Goal: Task Accomplishment & Management: Complete application form

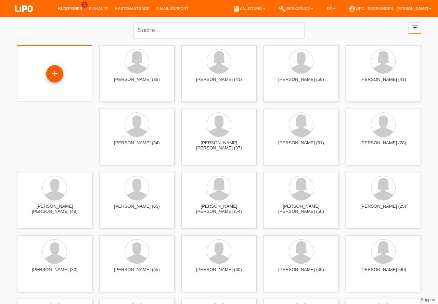
click at [55, 71] on div "+" at bounding box center [55, 74] width 16 height 12
click at [53, 73] on div "+" at bounding box center [55, 74] width 16 height 12
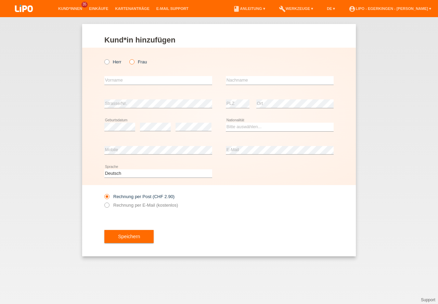
click at [128, 58] on icon at bounding box center [128, 58] width 0 height 0
click at [131, 60] on input "Frau" at bounding box center [131, 61] width 4 height 4
radio input "true"
click at [124, 79] on input "text" at bounding box center [158, 80] width 108 height 9
type input "[PERSON_NAME]"
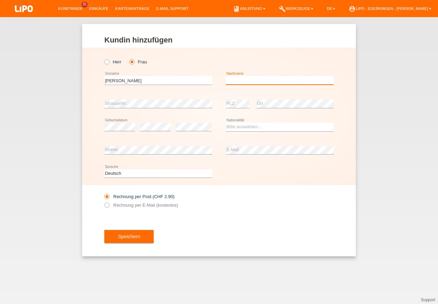
click at [238, 78] on input "text" at bounding box center [280, 80] width 108 height 9
type input "[PERSON_NAME]"
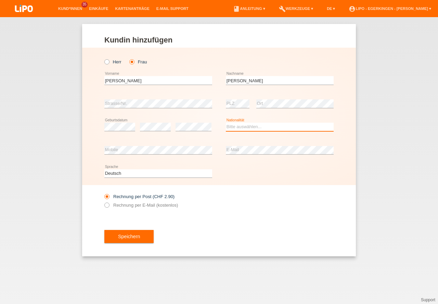
click at [234, 128] on select "Bitte auswählen... Schweiz Deutschland Liechtenstein Österreich ------------ Af…" at bounding box center [280, 127] width 108 height 8
select select "IN"
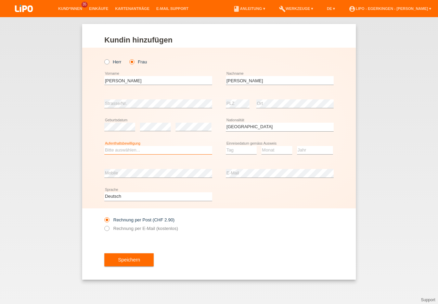
click at [120, 149] on select "Bitte auswählen... C B B - Flüchtlingsstatus Andere" at bounding box center [158, 150] width 108 height 8
select select "C"
click at [0, 0] on option "C" at bounding box center [0, 0] width 0 height 0
click at [234, 148] on select "Tag 01 02 03 04 05 06 07 08 09 10 11" at bounding box center [241, 150] width 31 height 8
select select "01"
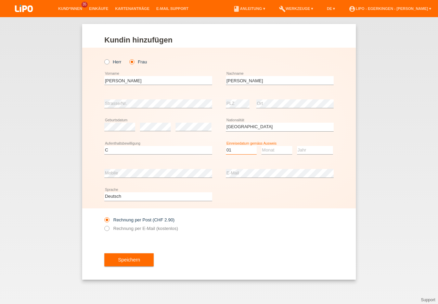
click at [0, 0] on option "01" at bounding box center [0, 0] width 0 height 0
click at [271, 151] on select "Monat 01 02 03 04 05 06 07 08 09 10 11" at bounding box center [277, 150] width 31 height 8
select select "11"
click at [0, 0] on option "11" at bounding box center [0, 0] width 0 height 0
click at [308, 150] on select "Jahr 2025 2024 2023 2022 2021 2020 2019 2018 2017 2016 2015 2014 2013 2012 2011…" at bounding box center [315, 150] width 36 height 8
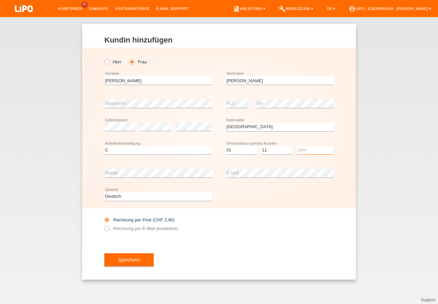
select select "2006"
click at [0, 0] on option "2006" at bounding box center [0, 0] width 0 height 0
click at [127, 258] on button "Speichern" at bounding box center [128, 259] width 49 height 13
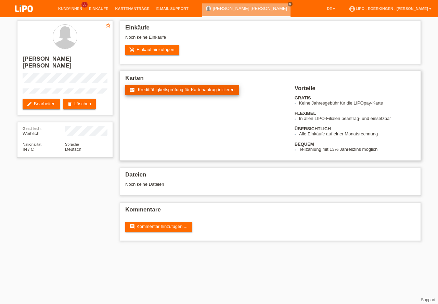
click at [149, 88] on span "Kreditfähigkeitsprüfung für Kartenantrag initiieren" at bounding box center [186, 89] width 97 height 5
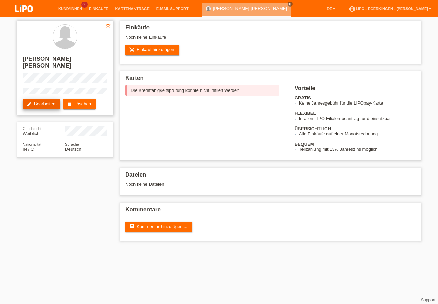
click at [39, 99] on link "edit Bearbeiten" at bounding box center [42, 104] width 38 height 10
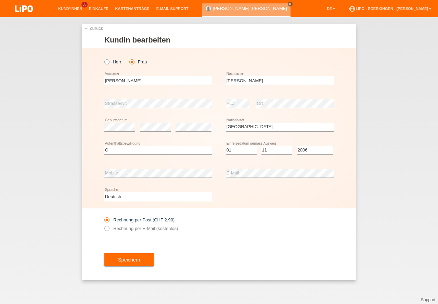
select select "IN"
select select "C"
select select "01"
select select "11"
select select "2006"
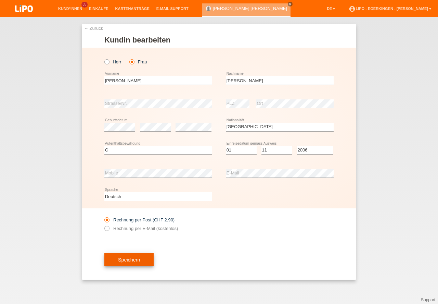
click at [140, 260] on button "Speichern" at bounding box center [128, 259] width 49 height 13
